Goal: Information Seeking & Learning: Learn about a topic

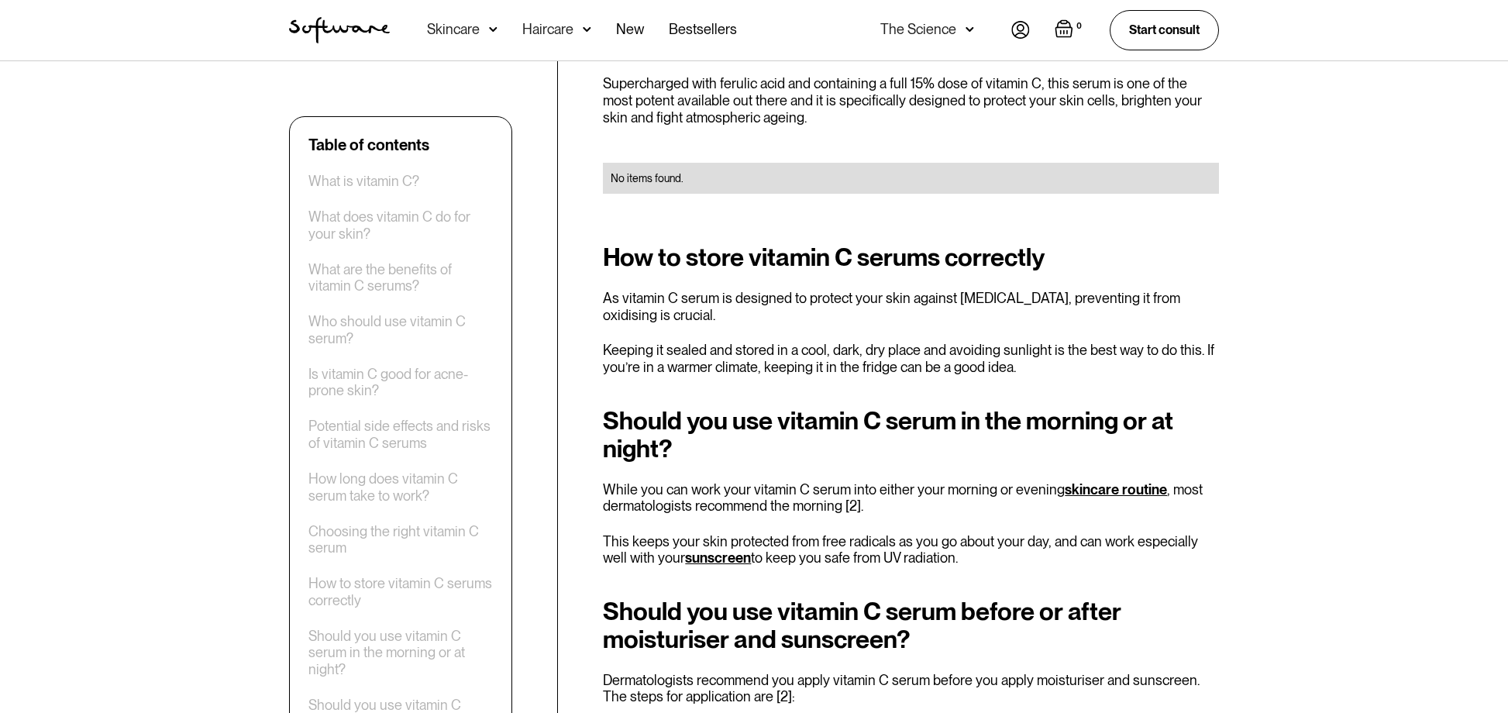
scroll to position [3226, 0]
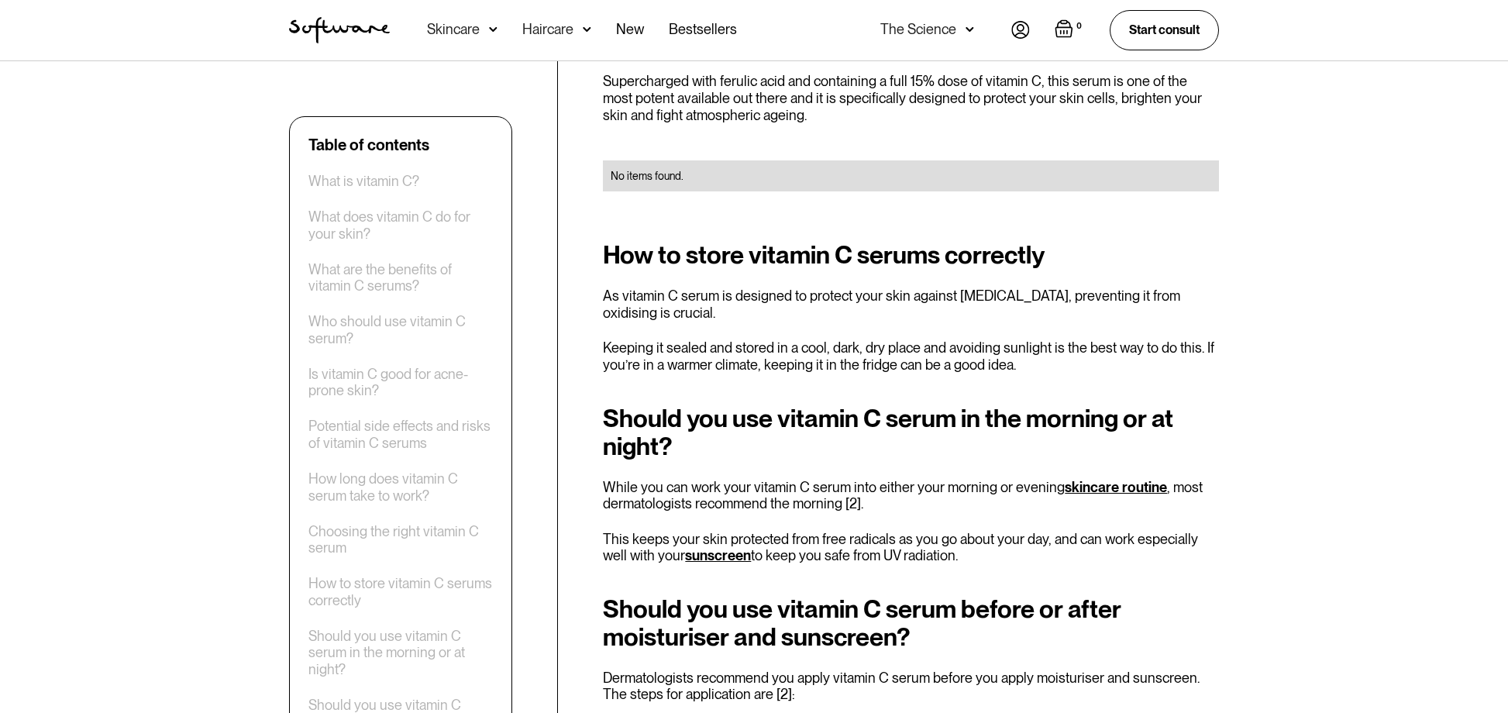
click at [1104, 479] on link "skincare routine" at bounding box center [1115, 487] width 102 height 16
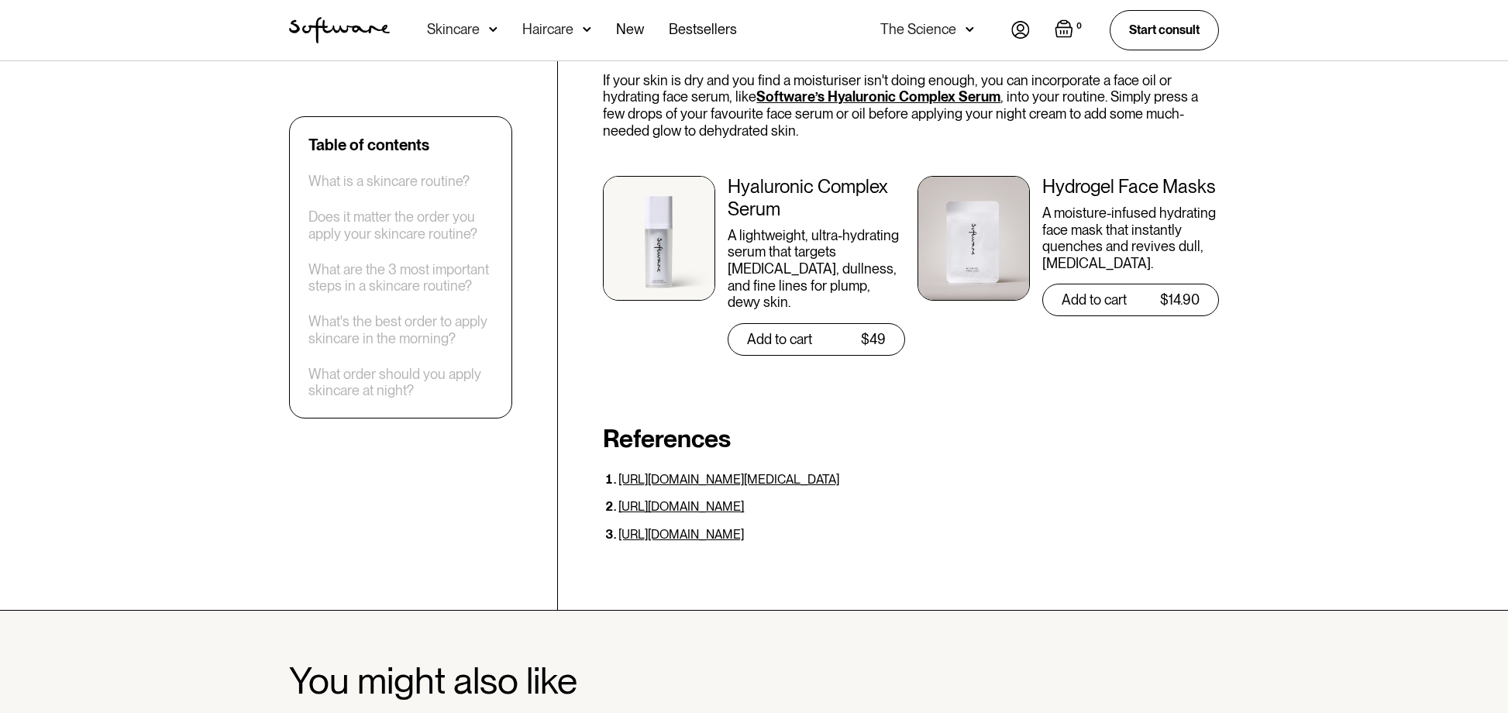
scroll to position [5966, 0]
